Goal: Information Seeking & Learning: Learn about a topic

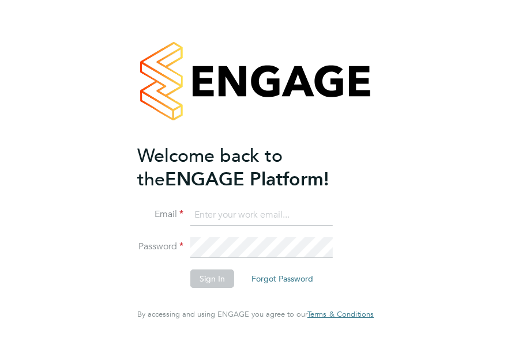
type input "megan@educationmattersgroup.co.uk"
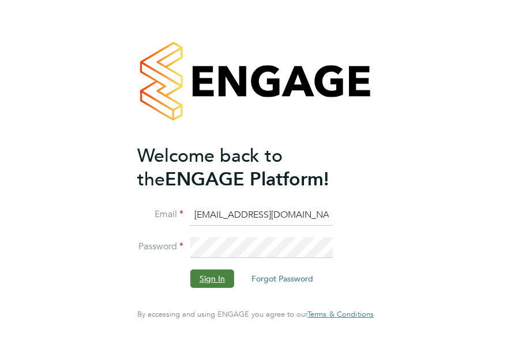
click at [219, 277] on button "Sign In" at bounding box center [212, 279] width 44 height 18
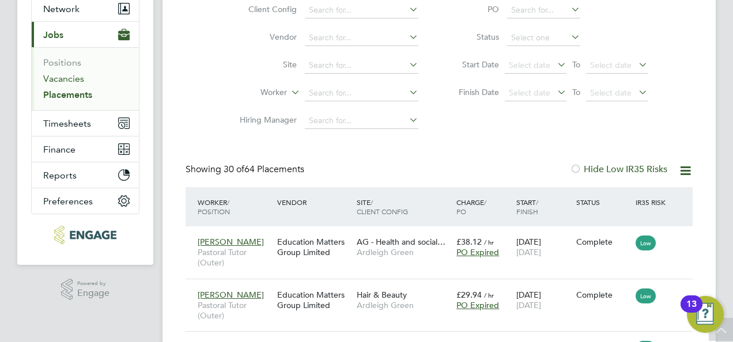
click at [76, 83] on link "Vacancies" at bounding box center [63, 78] width 41 height 11
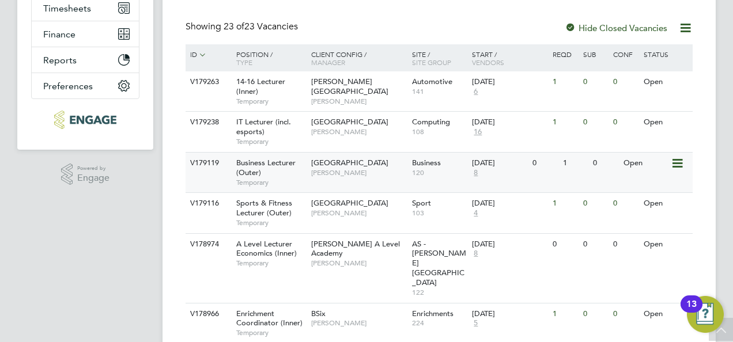
click at [281, 166] on span "Business Lecturer (Outer)" at bounding box center [265, 168] width 59 height 20
click at [269, 165] on span "Business Lecturer (Outer)" at bounding box center [265, 168] width 59 height 20
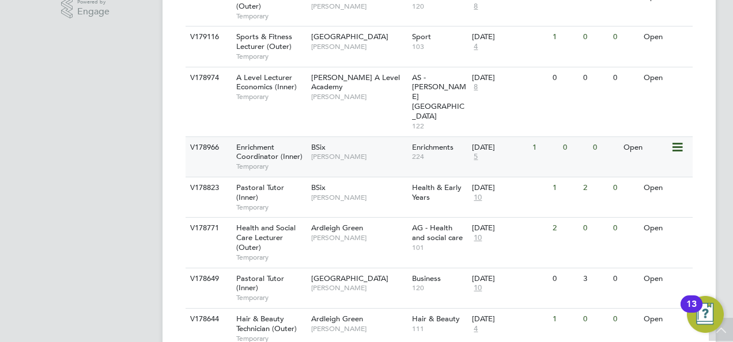
scroll to position [403, 0]
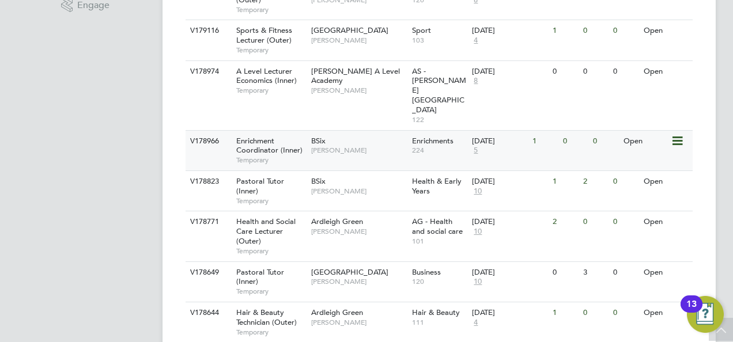
click at [269, 136] on span "Enrichment Coordinator (Inner)" at bounding box center [269, 146] width 66 height 20
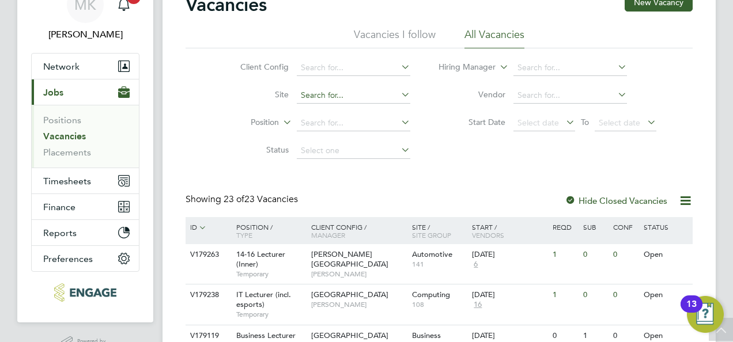
scroll to position [173, 0]
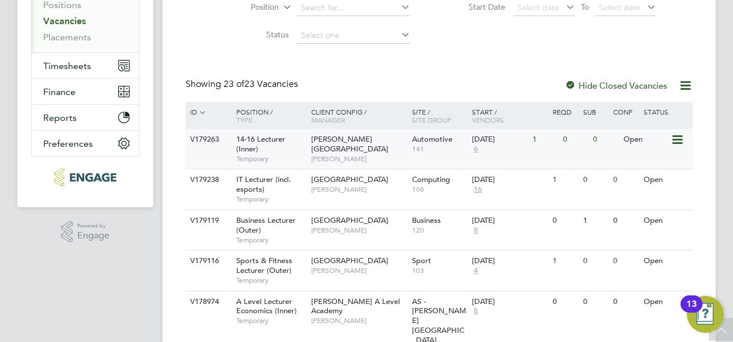
click at [288, 138] on div "14-16 Lecturer (Inner) Temporary" at bounding box center [268, 149] width 81 height 40
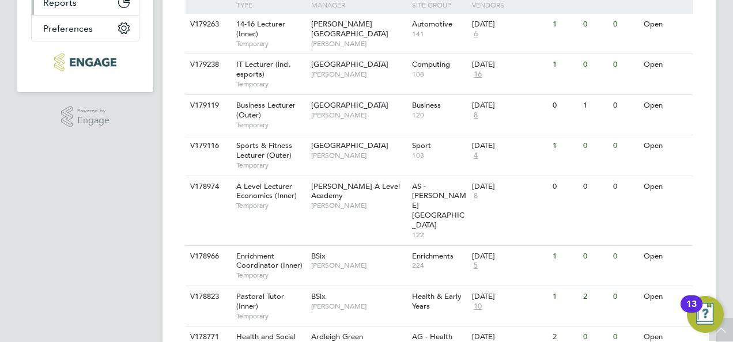
scroll to position [0, 0]
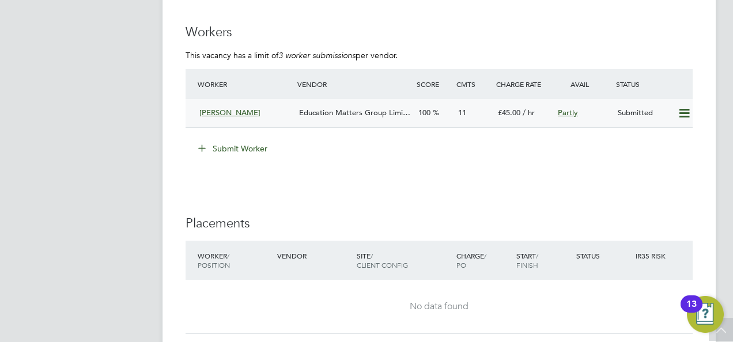
click at [380, 116] on div "Education Matters Group Limi…" at bounding box center [354, 113] width 119 height 19
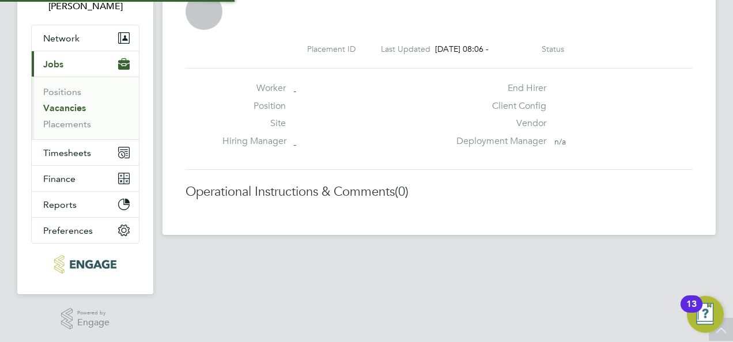
scroll to position [6, 6]
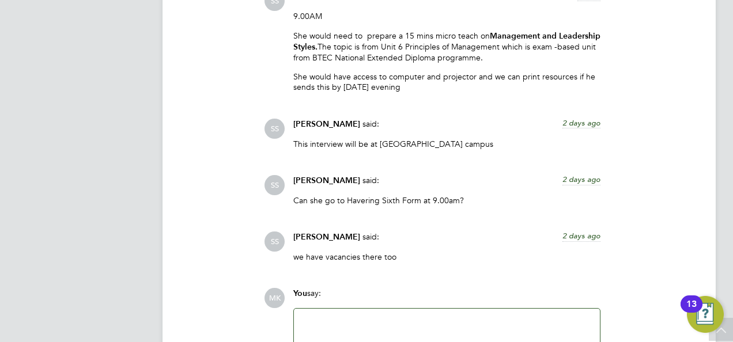
scroll to position [2263, 0]
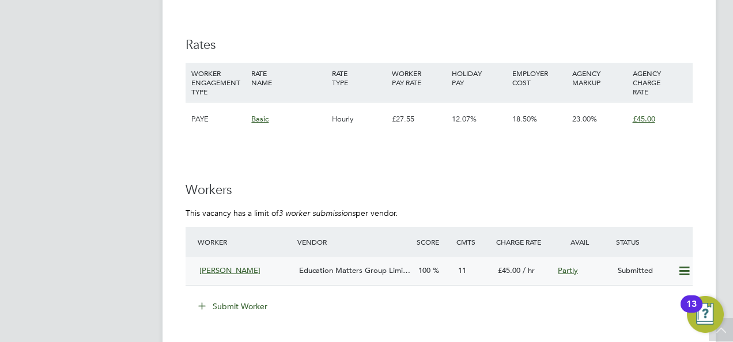
click at [266, 265] on div "Abigail Allison" at bounding box center [245, 271] width 100 height 19
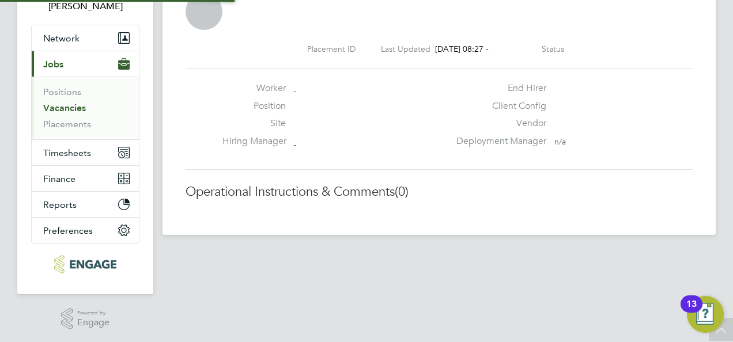
scroll to position [6, 6]
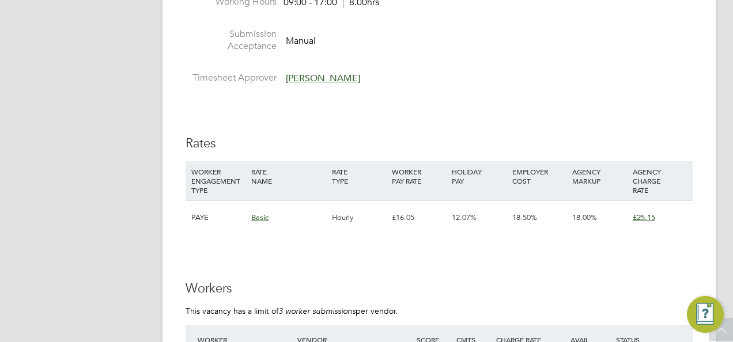
scroll to position [2368, 0]
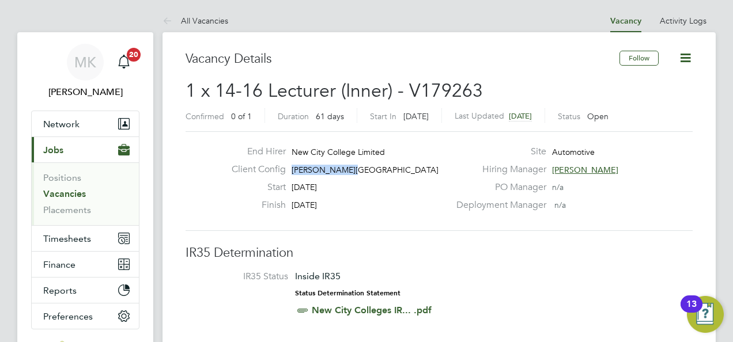
drag, startPoint x: 289, startPoint y: 168, endPoint x: 357, endPoint y: 171, distance: 68.1
click at [357, 171] on div "Client Config Hackney Campus" at bounding box center [335, 173] width 227 height 18
drag, startPoint x: 357, startPoint y: 171, endPoint x: 355, endPoint y: 231, distance: 60.0
click at [357, 254] on h3 "IR35 Determination" at bounding box center [439, 253] width 507 height 17
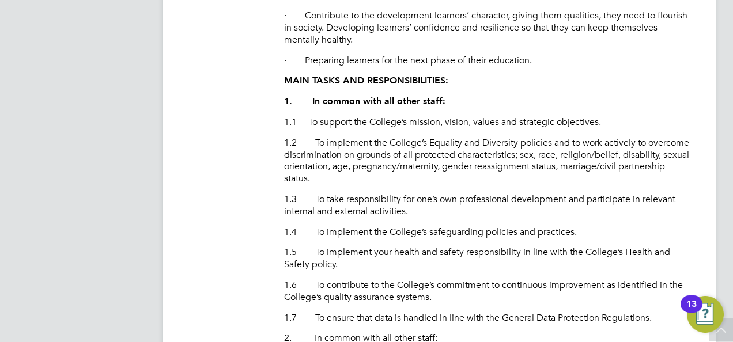
scroll to position [576, 0]
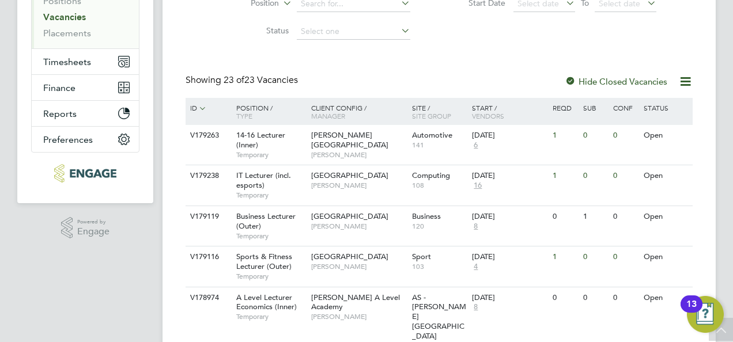
scroll to position [231, 0]
